Goal: Information Seeking & Learning: Check status

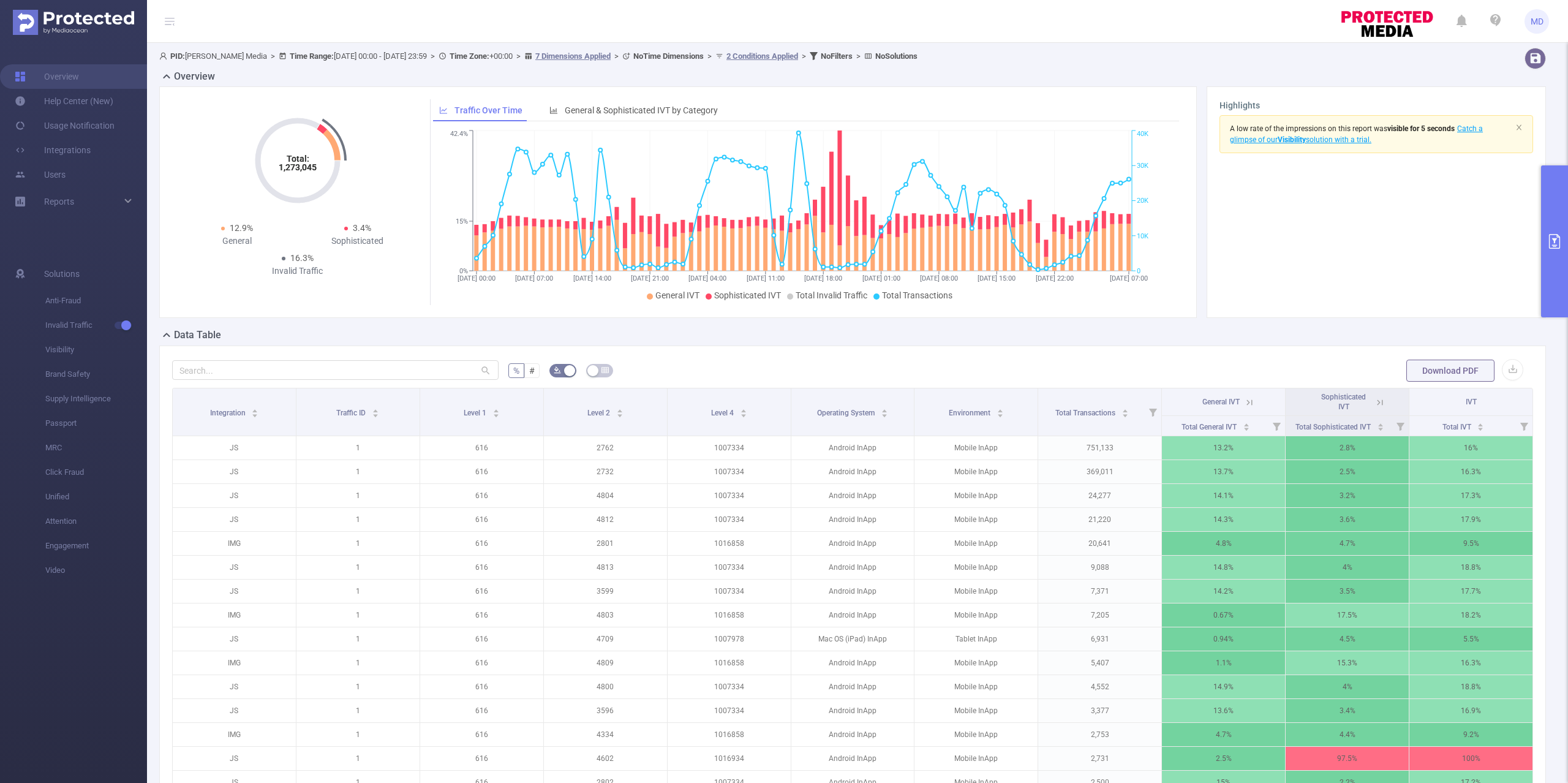
click at [1563, 211] on button "primary" at bounding box center [1554, 241] width 27 height 152
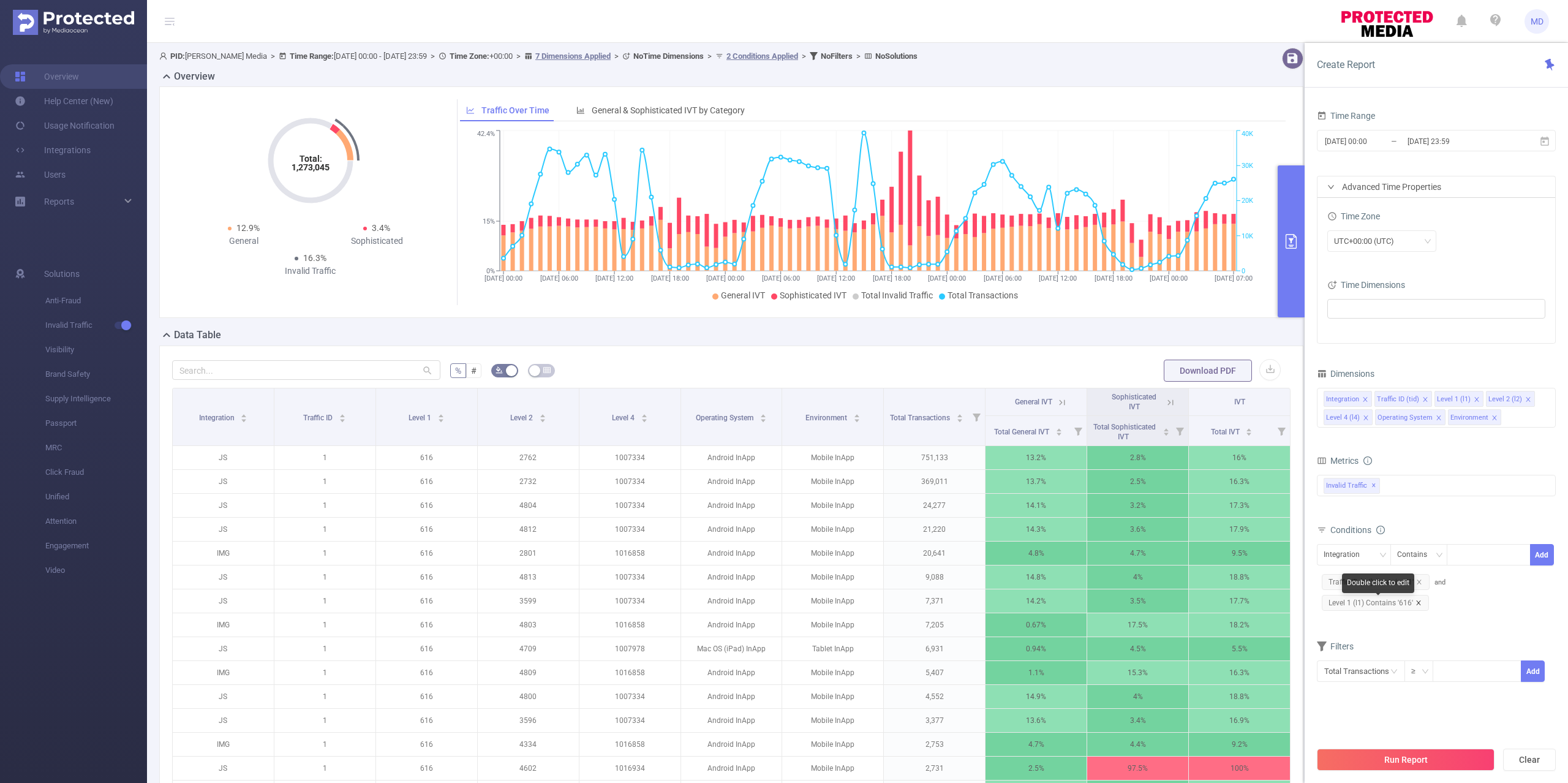
click at [1420, 605] on icon "icon: close" at bounding box center [1418, 602] width 6 height 6
click at [1348, 560] on div "Integration" at bounding box center [1346, 555] width 44 height 20
click at [1356, 655] on li "Level 4 (l4)" at bounding box center [1357, 660] width 83 height 20
click at [1480, 558] on div at bounding box center [1489, 555] width 71 height 20
paste input "1016934"
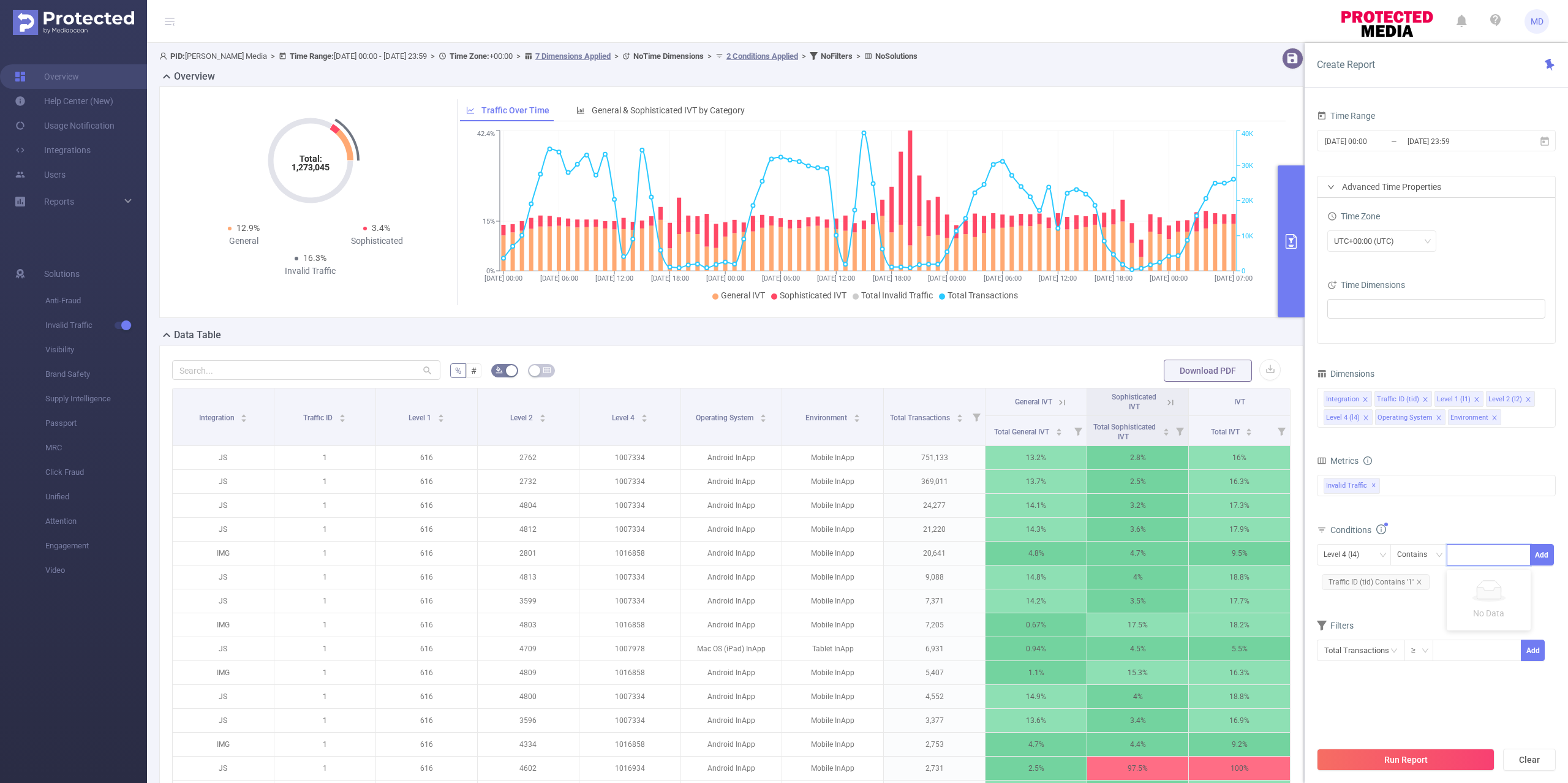
type input "1016934"
click at [1390, 643] on div "Filters" at bounding box center [1435, 648] width 239 height 20
click at [1419, 580] on icon "icon: close" at bounding box center [1419, 581] width 6 height 6
click at [1370, 560] on div "Double click to edit" at bounding box center [1386, 562] width 73 height 20
click at [1346, 552] on div "Integration" at bounding box center [1346, 555] width 44 height 20
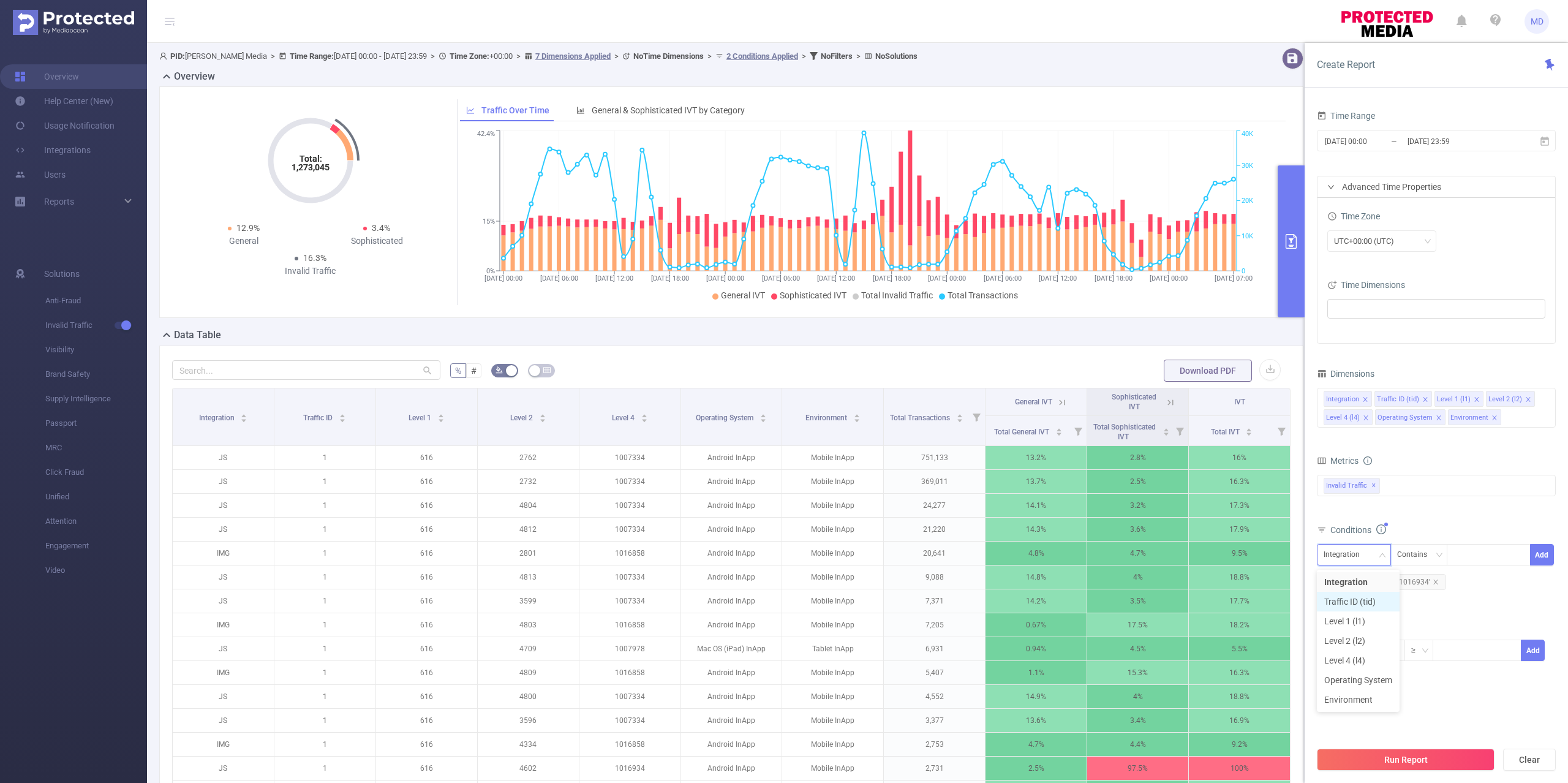
click at [1352, 604] on li "Traffic ID (tid)" at bounding box center [1357, 602] width 83 height 20
click at [1497, 555] on div at bounding box center [1489, 555] width 71 height 20
type input "1"
type input "6"
click at [1475, 695] on section "Time Range [DATE] 00:00 _ [DATE] 23:59 Advanced Time Properties Time Zone UTC+0…" at bounding box center [1435, 423] width 239 height 633
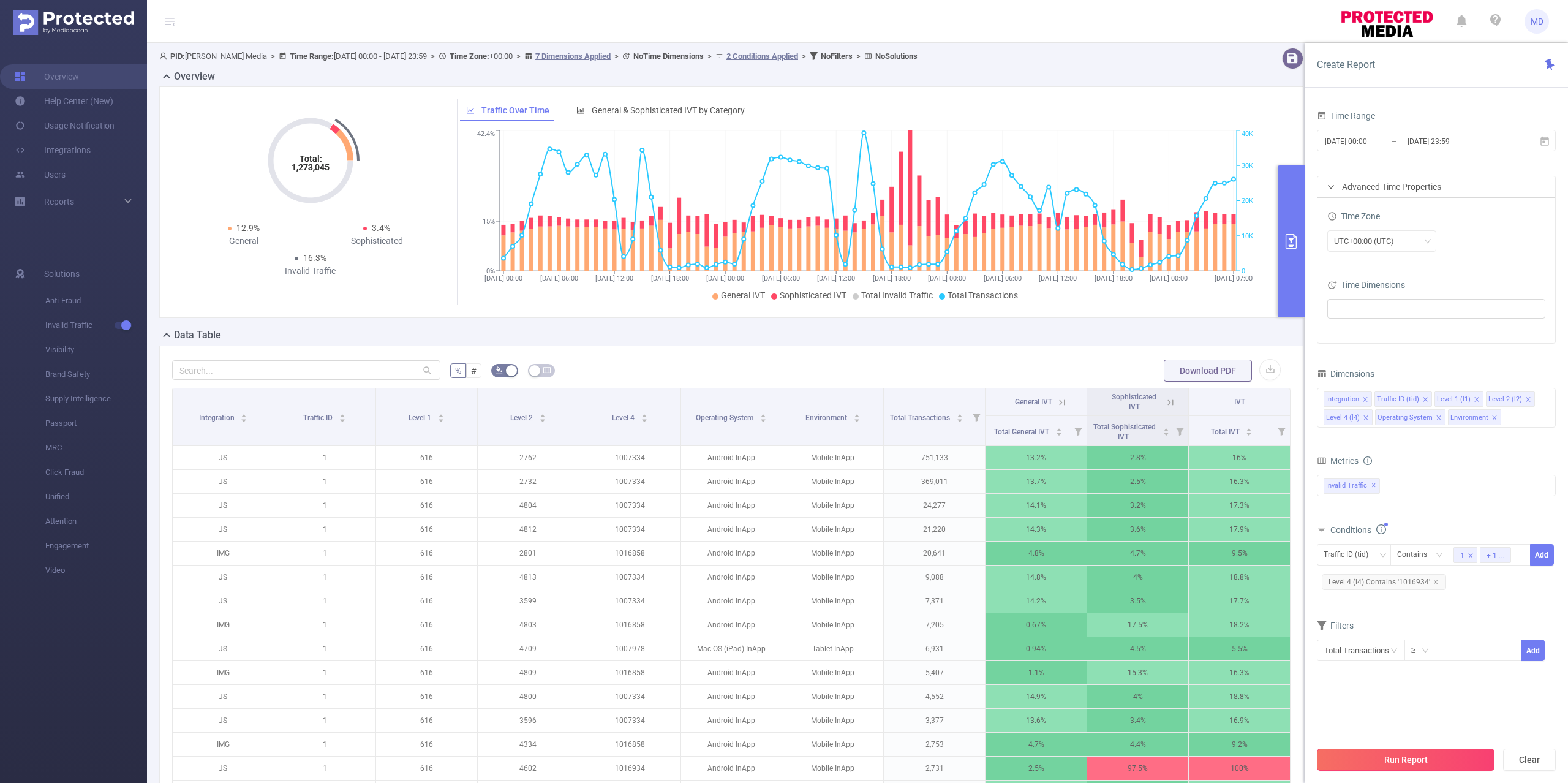
click at [1425, 759] on button "Run Report" at bounding box center [1405, 759] width 178 height 22
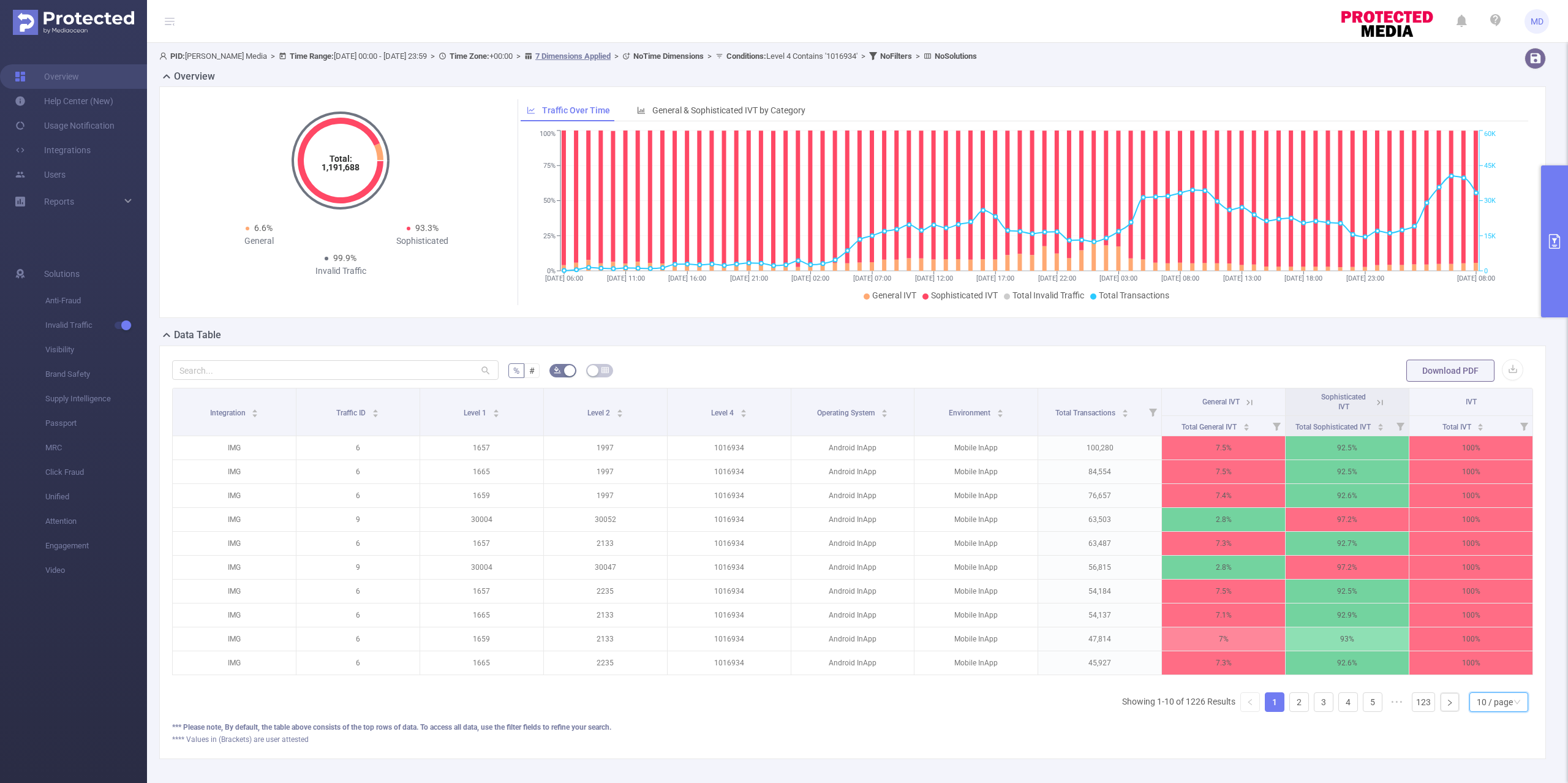
click at [1495, 711] on div "10 / page" at bounding box center [1494, 702] width 36 height 18
click at [1484, 702] on li "50 / page" at bounding box center [1484, 695] width 59 height 20
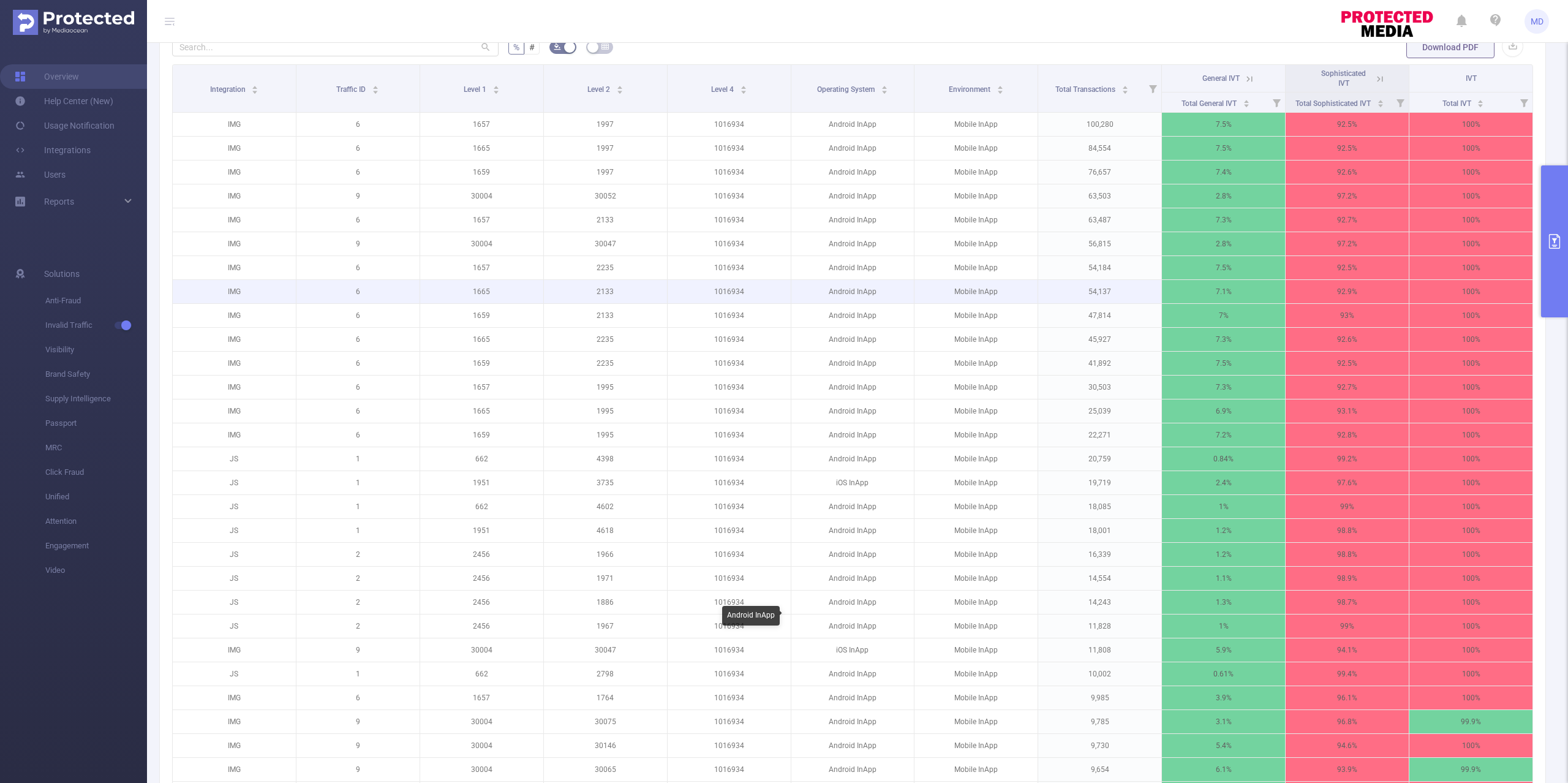
scroll to position [327, 0]
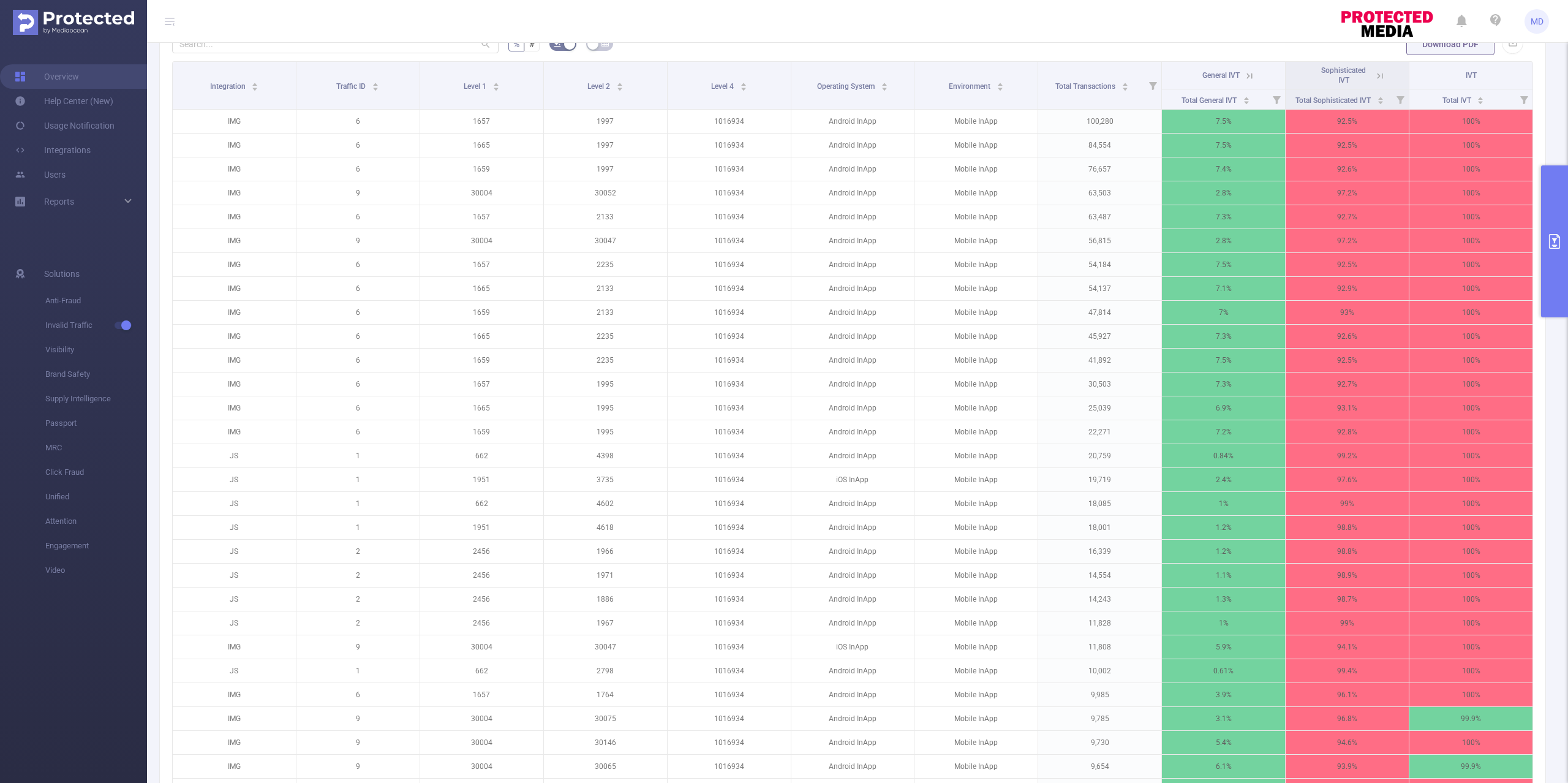
click at [1567, 285] on button "primary" at bounding box center [1554, 241] width 27 height 152
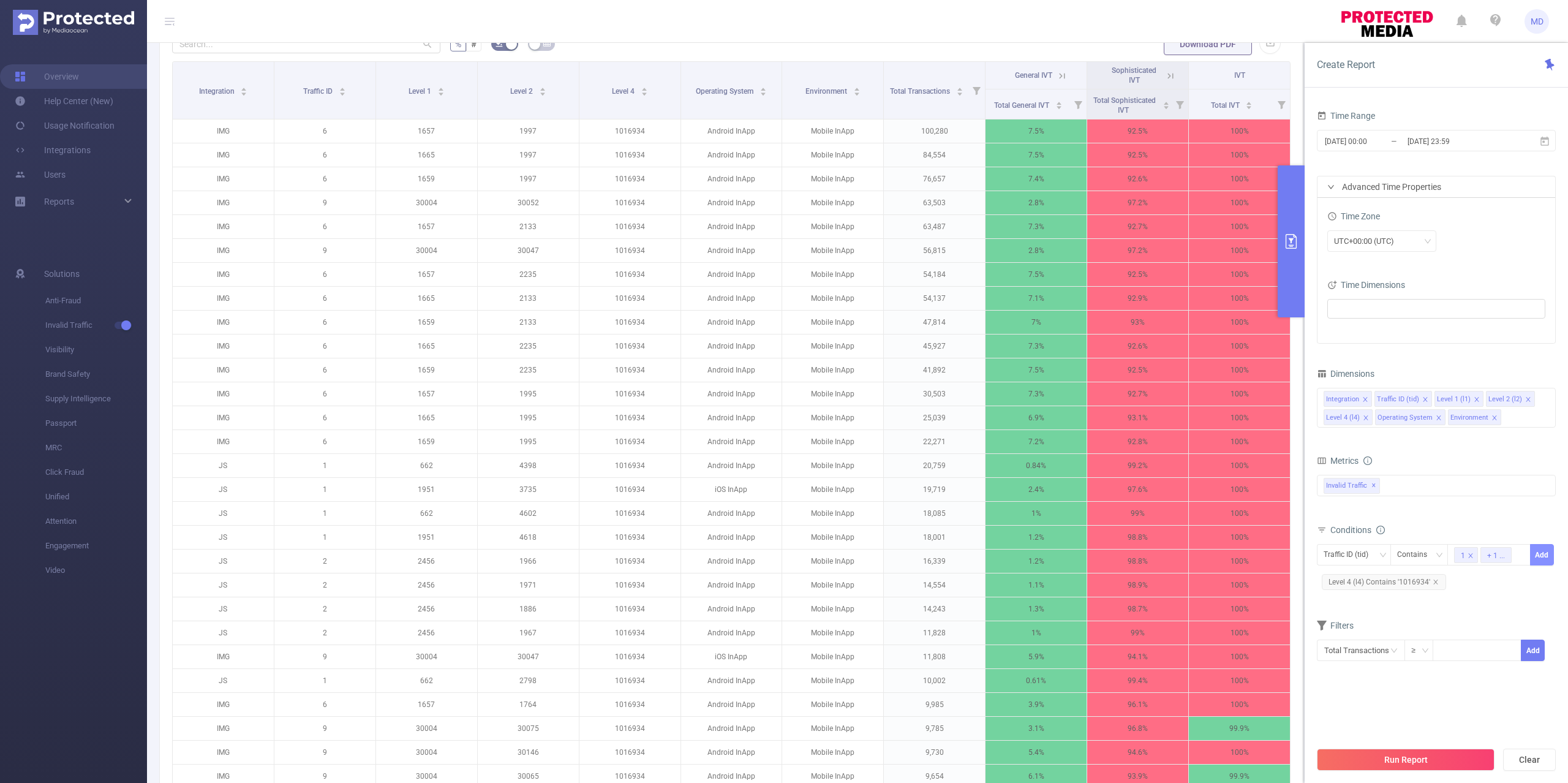
click at [1543, 555] on button "Add" at bounding box center [1542, 555] width 24 height 22
click at [1428, 758] on button "Run Report" at bounding box center [1405, 759] width 178 height 22
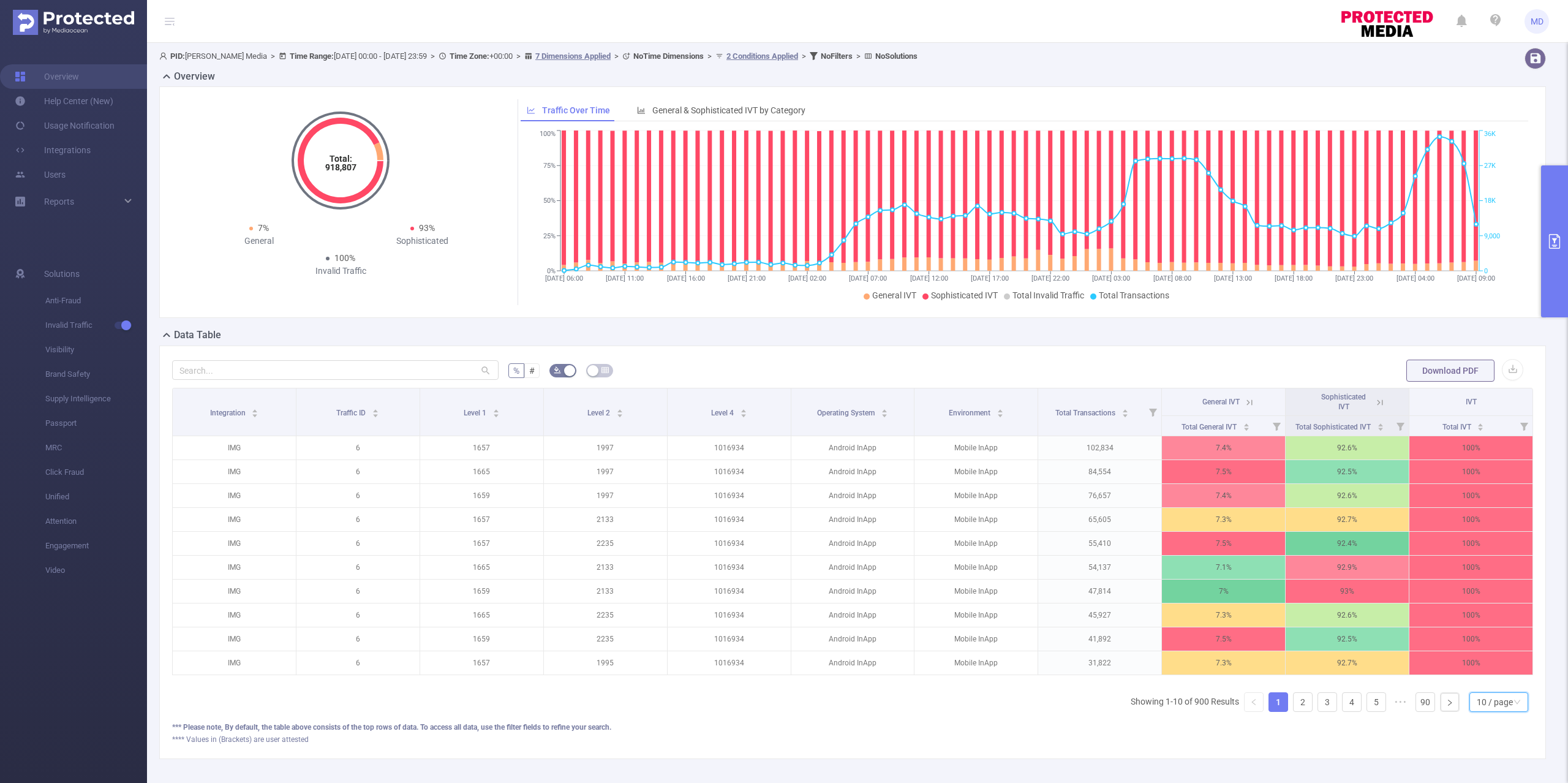
click at [1514, 706] on icon "icon: down" at bounding box center [1517, 702] width 7 height 7
click at [1495, 697] on li "50 / page" at bounding box center [1484, 695] width 59 height 20
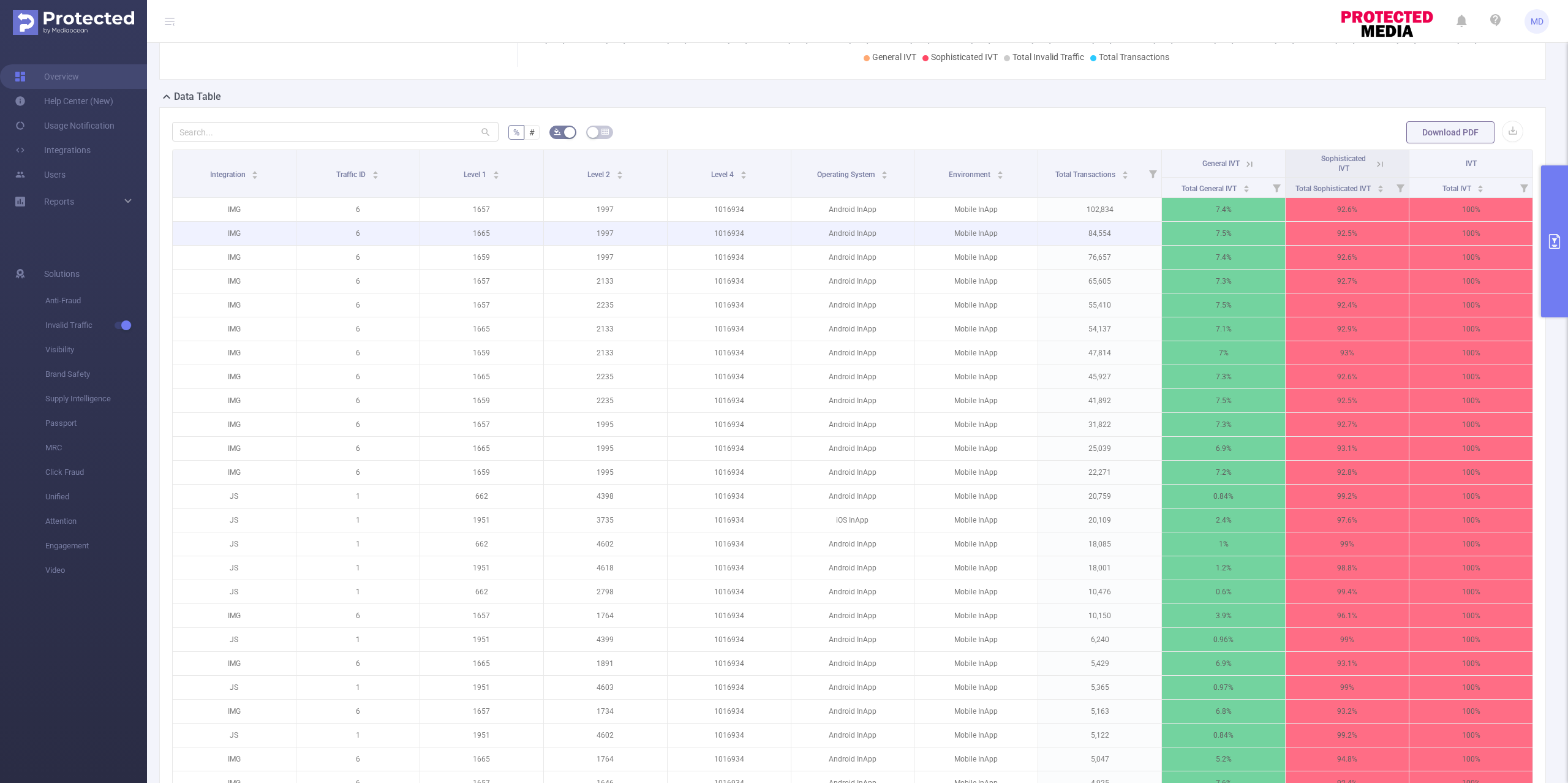
scroll to position [245, 0]
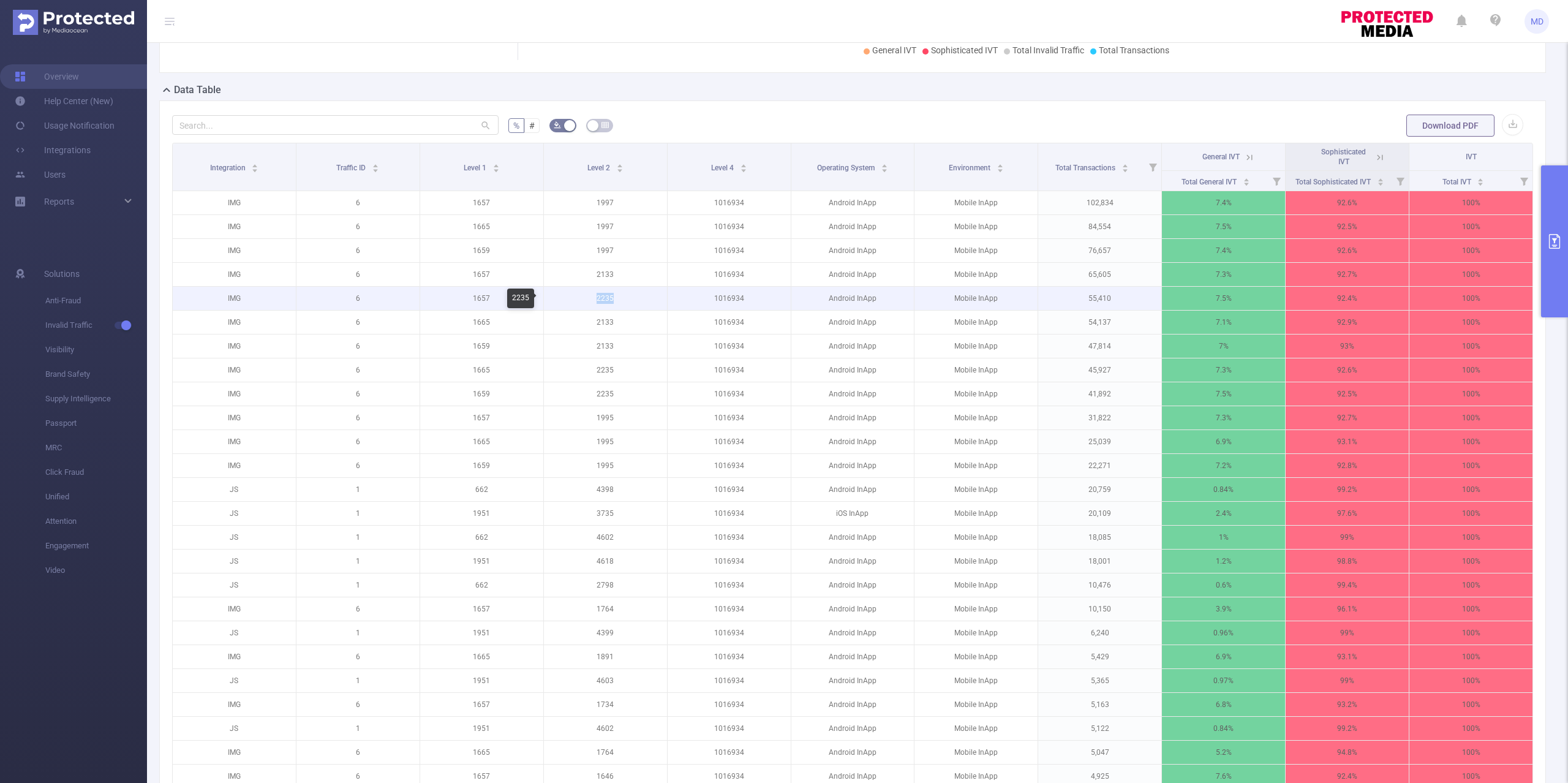
drag, startPoint x: 616, startPoint y: 302, endPoint x: 588, endPoint y: 297, distance: 28.4
click at [588, 297] on p "2235" at bounding box center [606, 299] width 123 height 24
click at [730, 304] on p "1016934" at bounding box center [729, 299] width 123 height 24
copy p "1016934"
